Goal: Task Accomplishment & Management: Complete application form

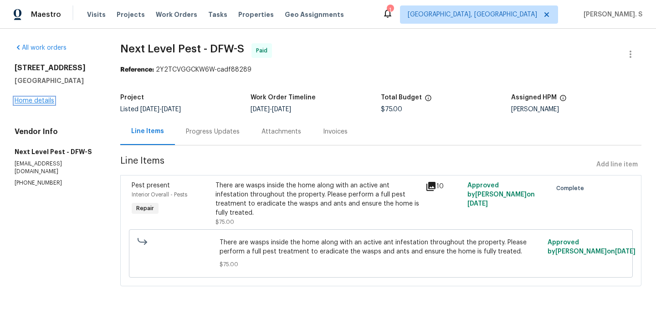
click at [42, 99] on link "Home details" at bounding box center [35, 100] width 40 height 6
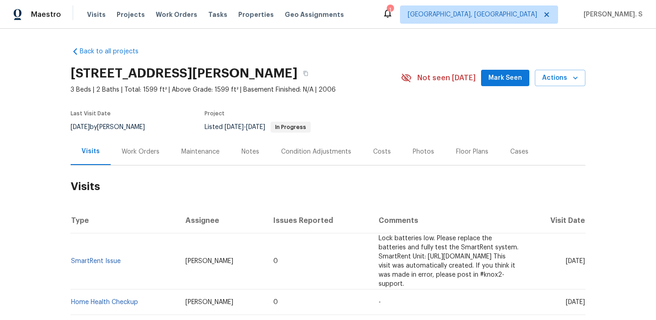
click at [153, 149] on div "Work Orders" at bounding box center [141, 151] width 38 height 9
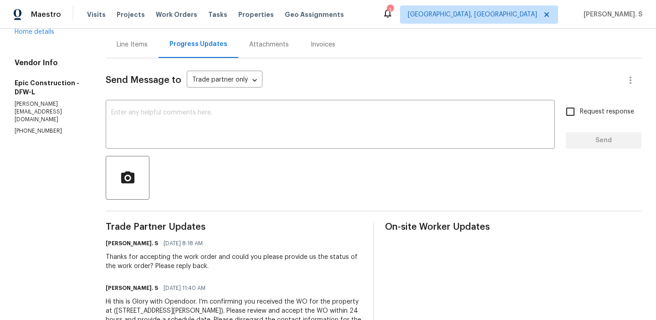
scroll to position [126, 0]
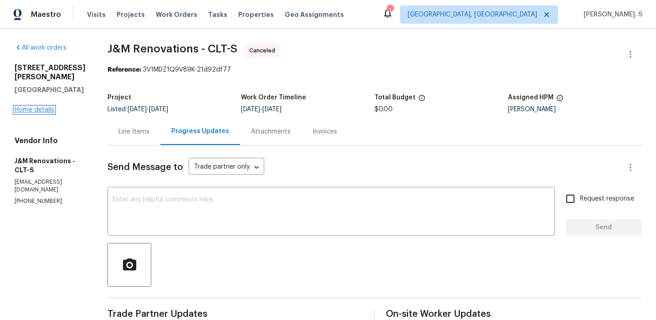
click at [48, 107] on link "Home details" at bounding box center [35, 110] width 40 height 6
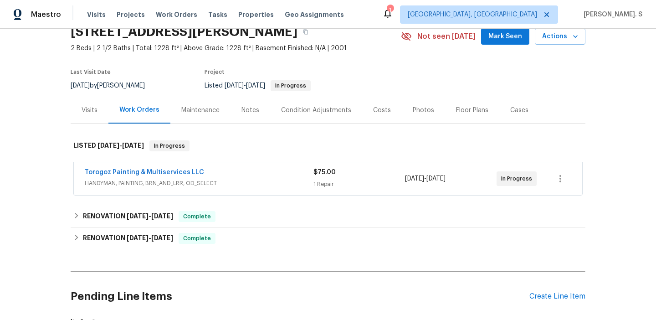
scroll to position [44, 0]
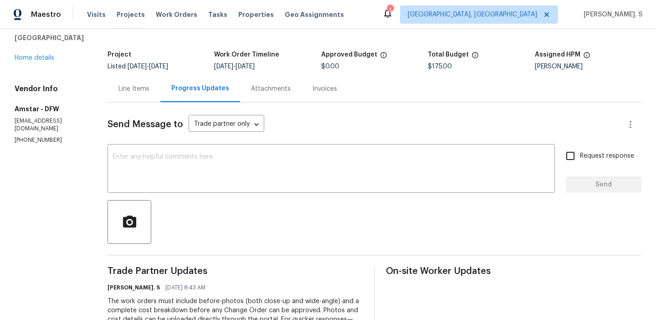
scroll to position [60, 0]
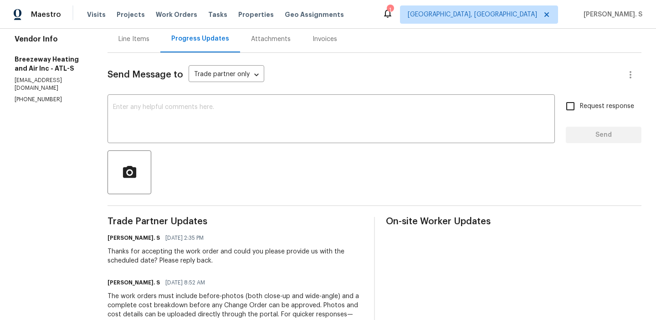
scroll to position [126, 0]
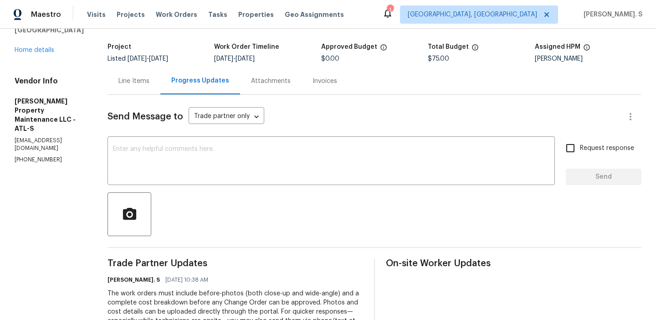
scroll to position [70, 0]
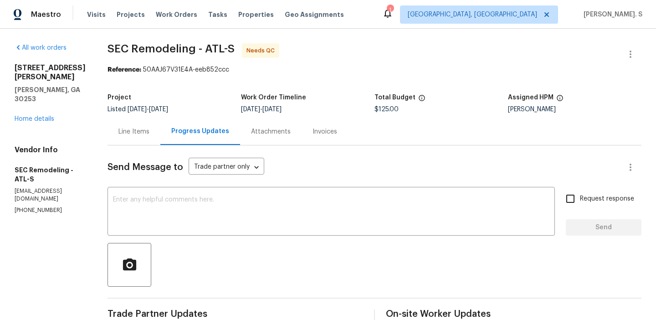
click at [143, 138] on div "Line Items" at bounding box center [133, 131] width 53 height 27
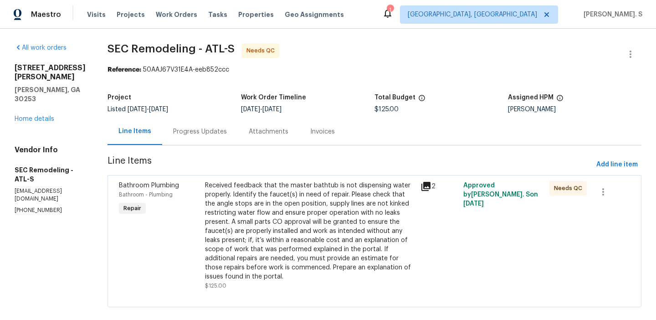
click at [318, 212] on div "Received feedback that the master bathtub is not dispensing water properly. Ide…" at bounding box center [310, 231] width 210 height 100
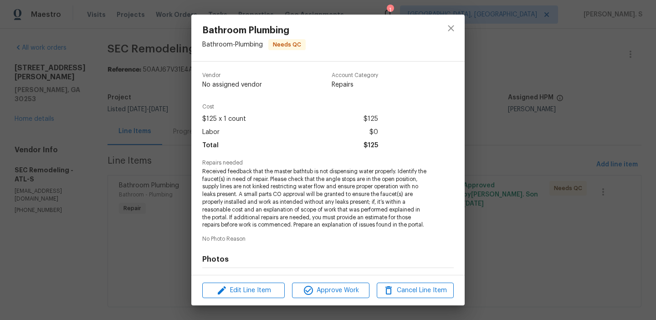
scroll to position [122, 0]
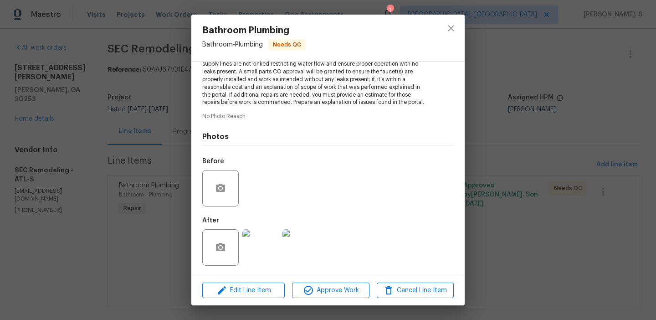
click at [254, 245] on img at bounding box center [260, 247] width 36 height 36
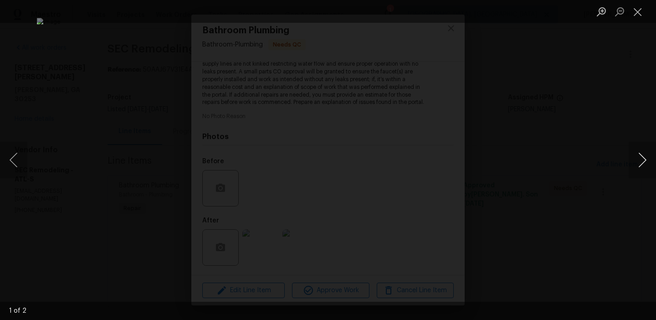
click at [633, 150] on button "Next image" at bounding box center [641, 160] width 27 height 36
click at [637, 14] on button "Close lightbox" at bounding box center [637, 12] width 18 height 16
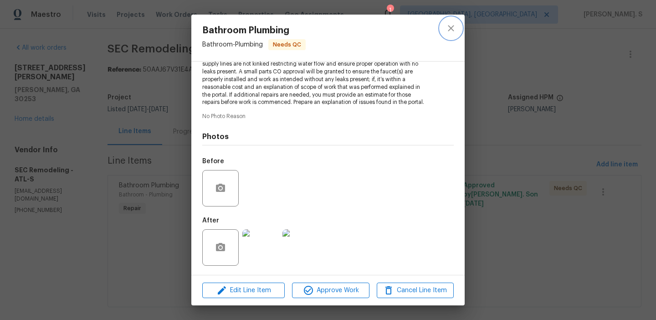
click at [448, 28] on icon "close" at bounding box center [450, 28] width 11 height 11
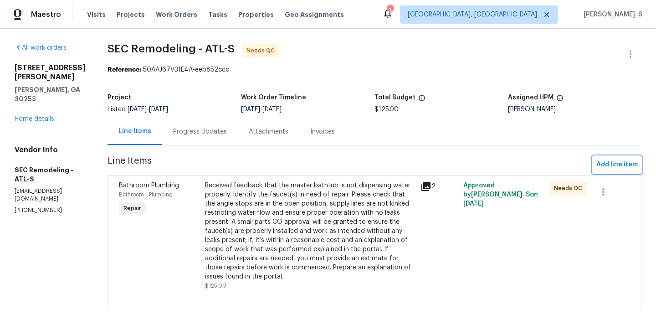
click at [612, 157] on button "Add line item" at bounding box center [616, 164] width 49 height 17
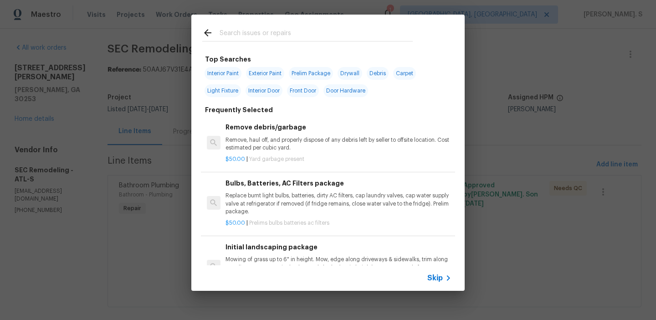
click at [387, 157] on p "$50.00 | Yard garbage present" at bounding box center [338, 159] width 226 height 8
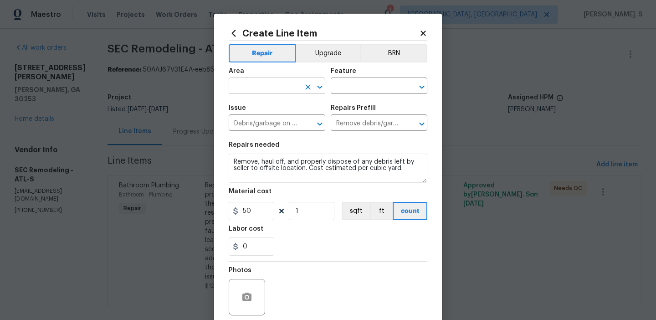
click at [318, 88] on icon "Open" at bounding box center [319, 87] width 11 height 11
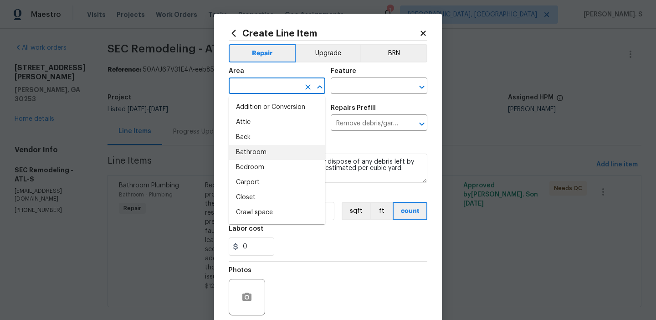
click at [292, 147] on li "Bathroom" at bounding box center [277, 152] width 97 height 15
type input "Bathroom"
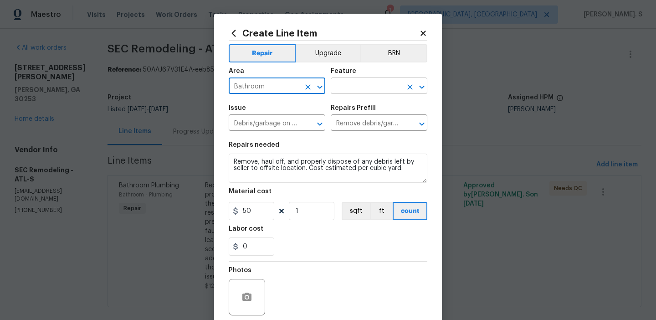
click at [423, 86] on icon "Open" at bounding box center [421, 86] width 5 height 3
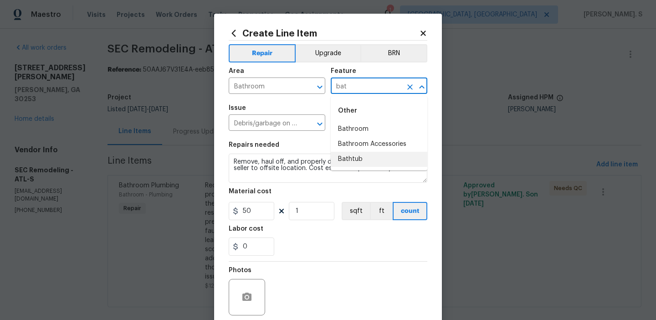
click at [357, 161] on li "Bathtub" at bounding box center [379, 159] width 97 height 15
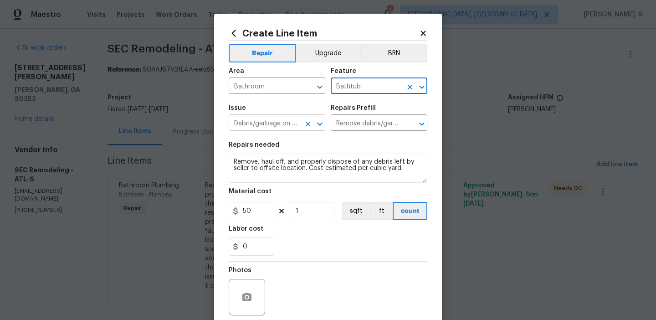
click at [325, 124] on button "Open" at bounding box center [319, 123] width 13 height 13
type input "Bathtub"
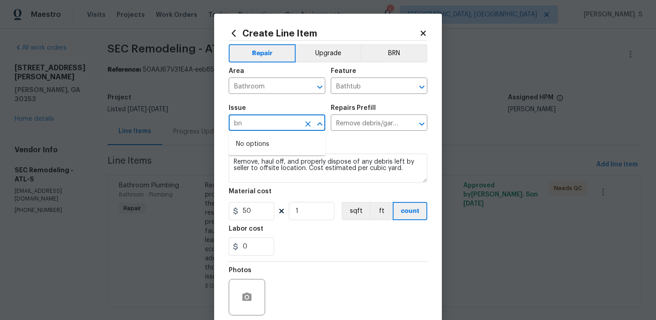
scroll to position [0, 0]
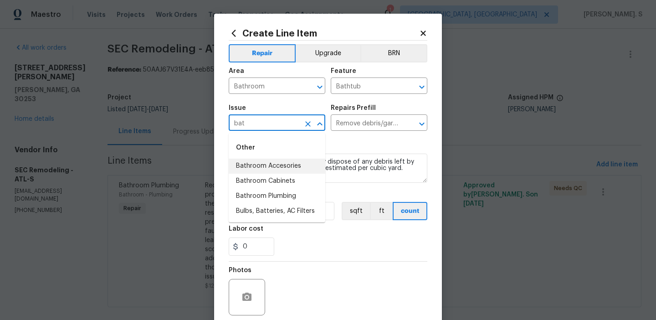
click at [300, 167] on li "Bathroom Accesories" at bounding box center [277, 165] width 97 height 15
type input "Bathroom Accesories"
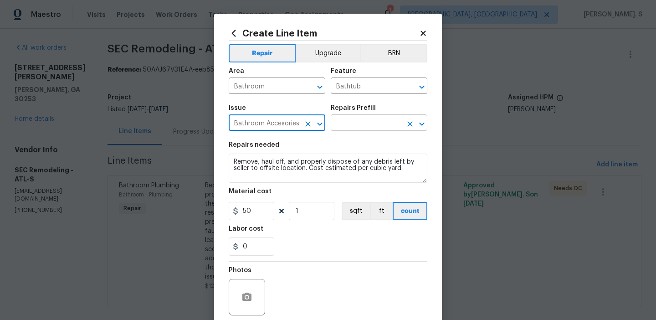
click at [420, 122] on icon "Open" at bounding box center [421, 123] width 5 height 3
type input "Bathroom Accesories"
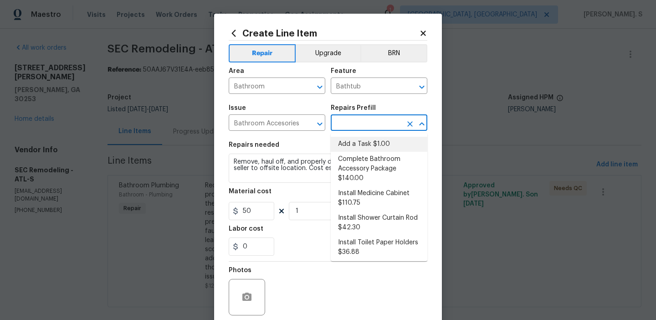
click at [377, 145] on li "Add a Task $1.00" at bounding box center [379, 144] width 97 height 15
type input "Interior Trim"
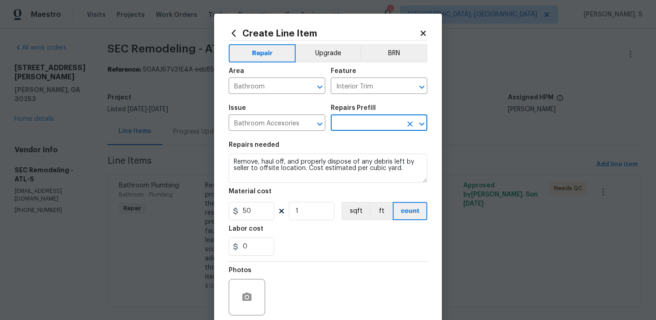
type input "Add a Task $1.00"
type textarea "HPM to detail"
type input "1"
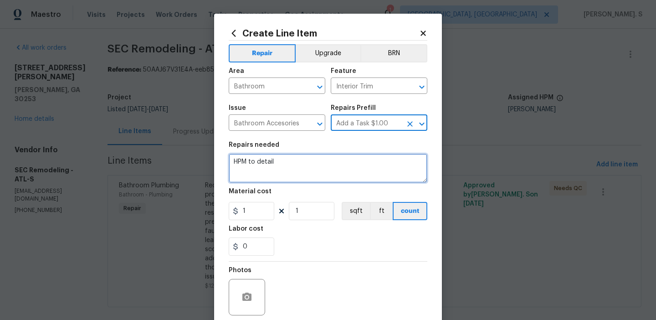
click at [253, 173] on textarea "HPM to detail" at bounding box center [328, 167] width 199 height 29
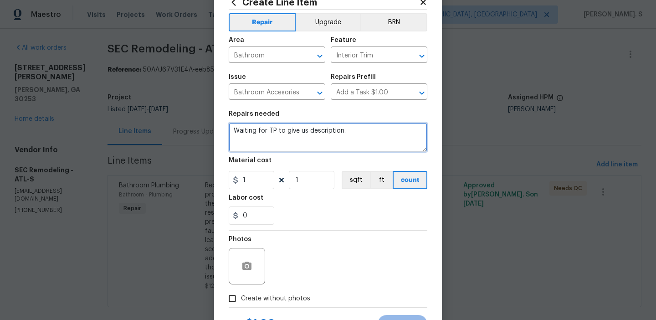
scroll to position [73, 0]
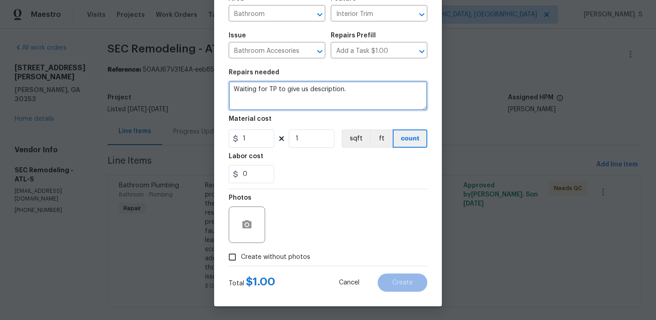
type textarea "Waiting for TP to give us description."
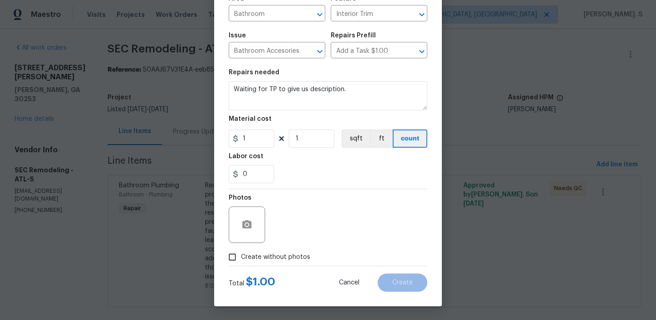
click at [269, 257] on span "Create without photos" at bounding box center [275, 257] width 69 height 10
click at [241, 257] on input "Create without photos" at bounding box center [232, 256] width 17 height 17
checkbox input "true"
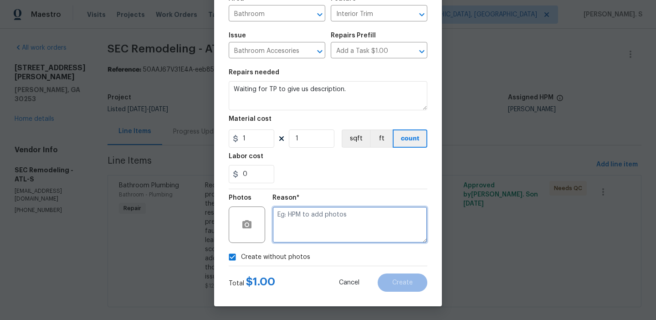
click at [341, 231] on textarea at bounding box center [349, 224] width 155 height 36
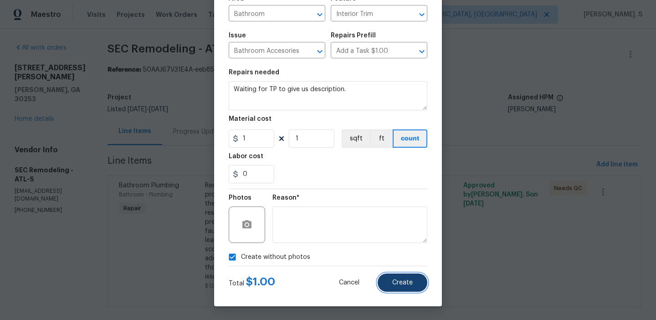
click at [415, 280] on button "Create" at bounding box center [402, 282] width 50 height 18
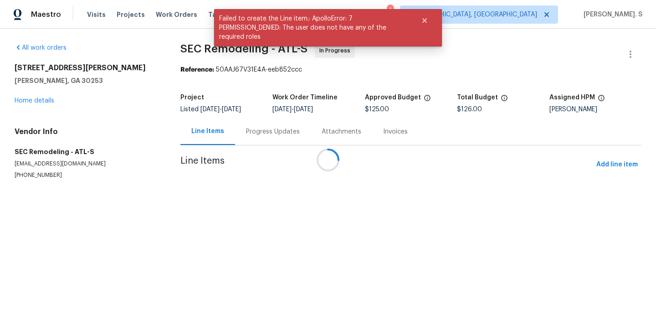
click at [195, 134] on div at bounding box center [328, 160] width 656 height 320
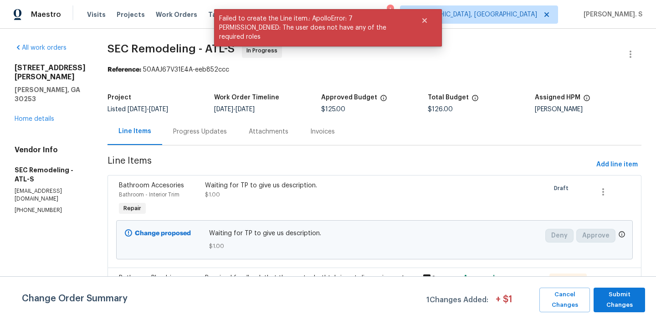
click at [195, 134] on div "Progress Updates" at bounding box center [200, 131] width 54 height 9
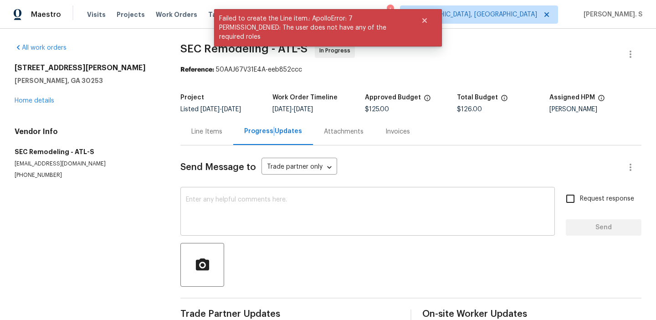
click at [209, 229] on div "x ​" at bounding box center [367, 212] width 374 height 46
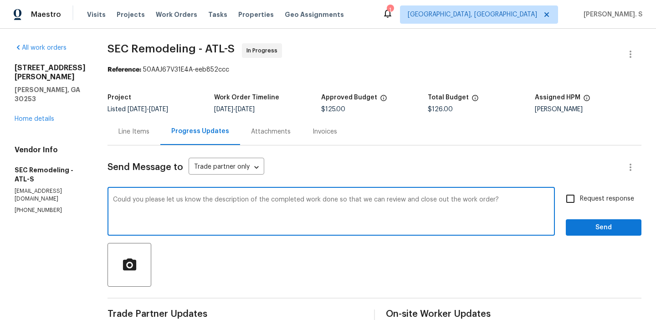
click at [0, 0] on div "Paraphrase text" at bounding box center [0, 0] width 0 height 0
click at [0, 0] on div "Click to open assistant" at bounding box center [0, 0] width 0 height 0
click at [0, 0] on icon "Paraphrase text" at bounding box center [0, 0] width 0 height 0
click at [0, 0] on span "provide" at bounding box center [0, 0] width 0 height 0
click at [116, 199] on textarea "Please provide us with a description of the finished work so we can review it a…" at bounding box center [331, 212] width 436 height 32
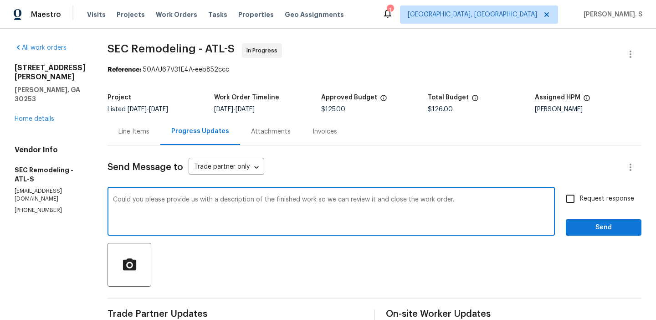
click at [453, 206] on textarea "Could you please provide us with a description of the finished work so we can r…" at bounding box center [331, 212] width 436 height 32
type textarea "Could you please provide us with a description of the finished work so we can r…"
click at [578, 204] on input "Request response" at bounding box center [570, 198] width 19 height 19
checkbox input "true"
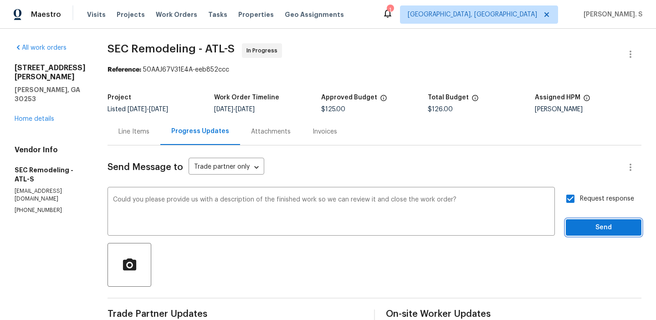
click at [575, 225] on span "Send" at bounding box center [603, 227] width 61 height 11
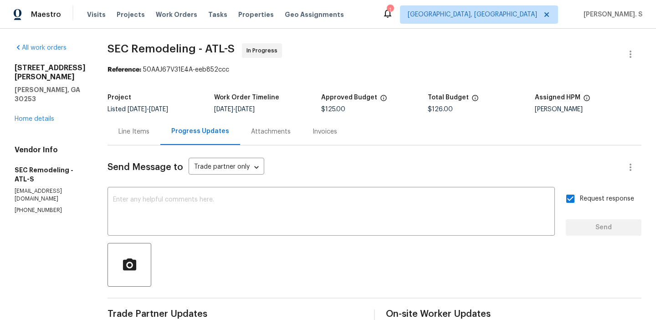
scroll to position [82, 0]
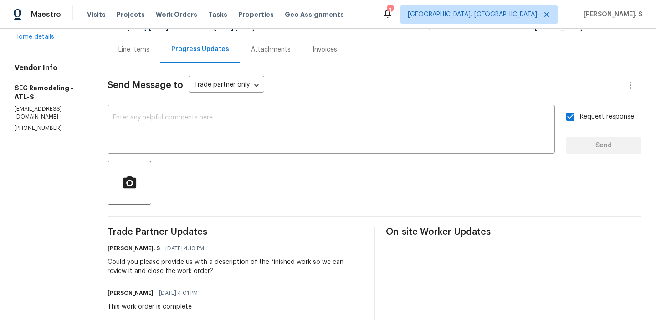
click at [168, 307] on div "This work order is complete" at bounding box center [155, 306] width 96 height 9
copy div "This work order is complete"
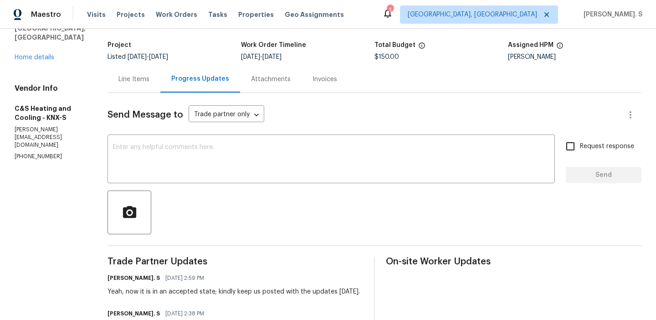
scroll to position [96, 0]
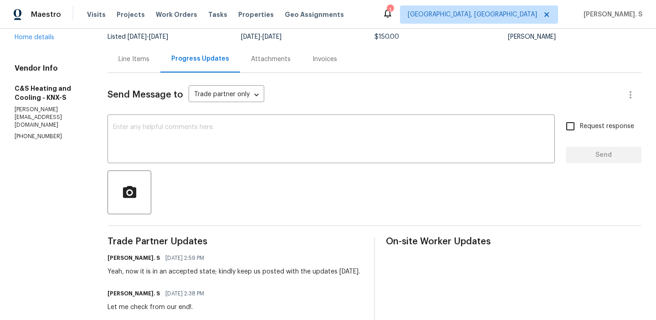
scroll to position [115, 0]
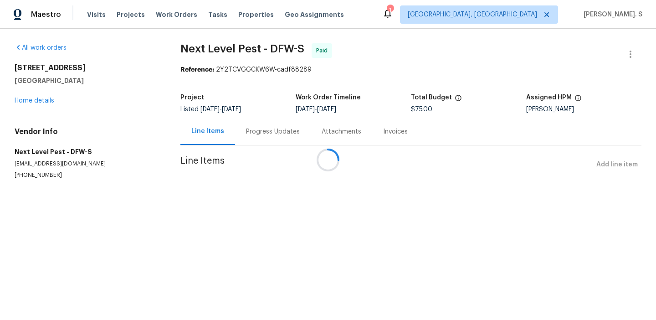
click at [44, 106] on div "All work orders [STREET_ADDRESS][PERSON_NAME] Home details Vendor Info Next Lev…" at bounding box center [87, 111] width 144 height 136
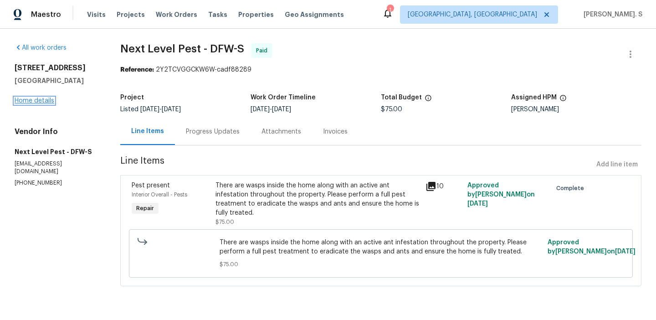
click at [30, 100] on link "Home details" at bounding box center [35, 100] width 40 height 6
